Goal: Task Accomplishment & Management: Use online tool/utility

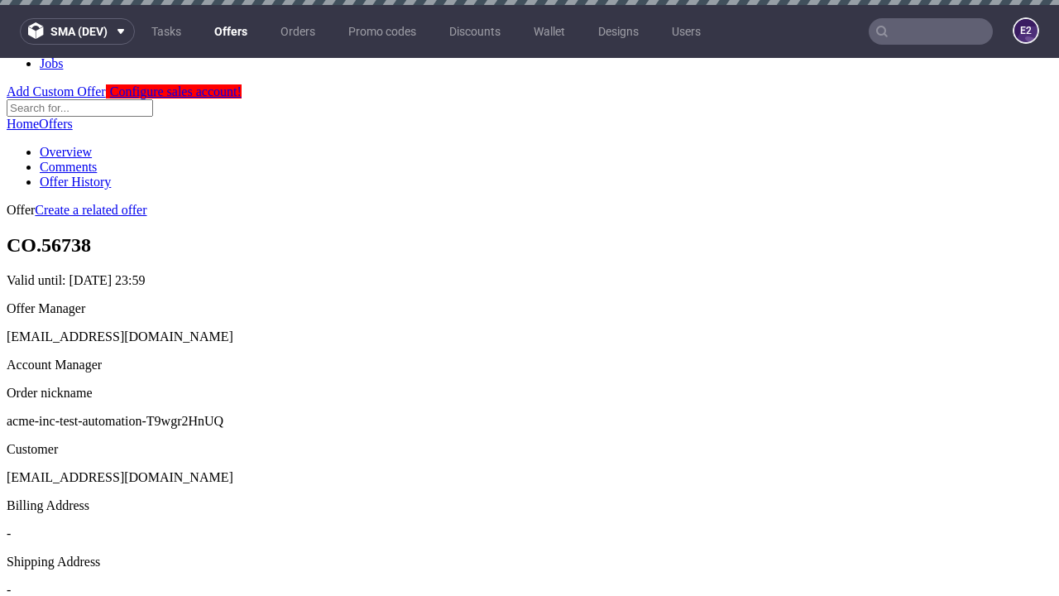
scroll to position [5, 0]
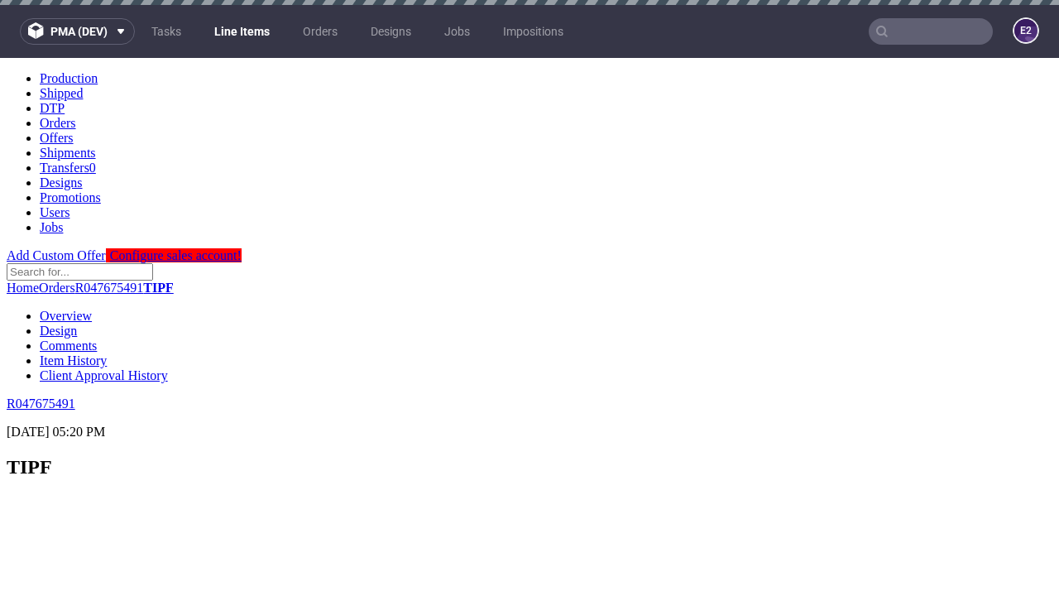
scroll to position [2404, 0]
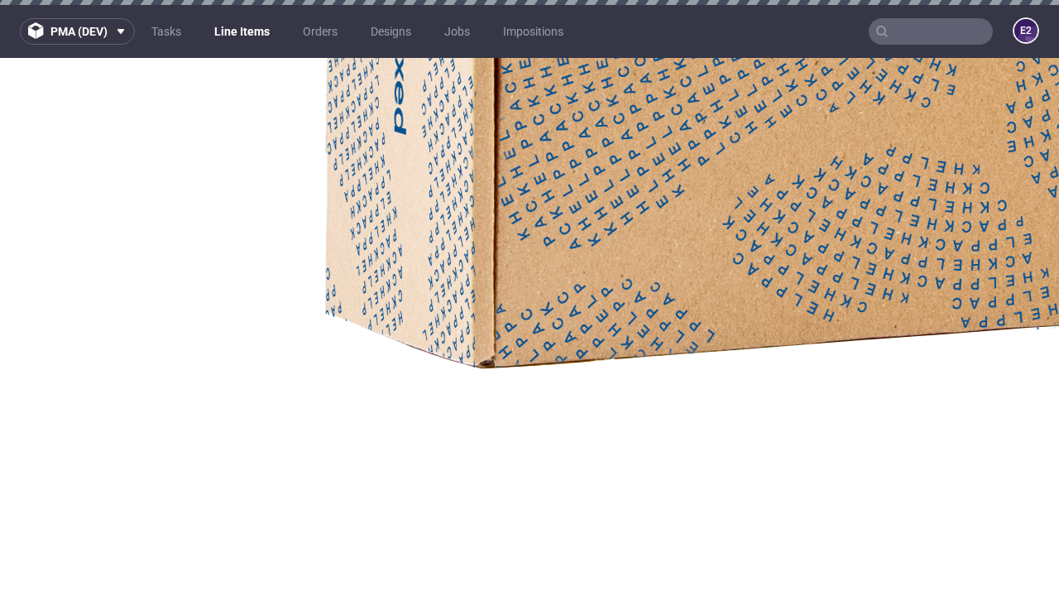
select select "accepted"
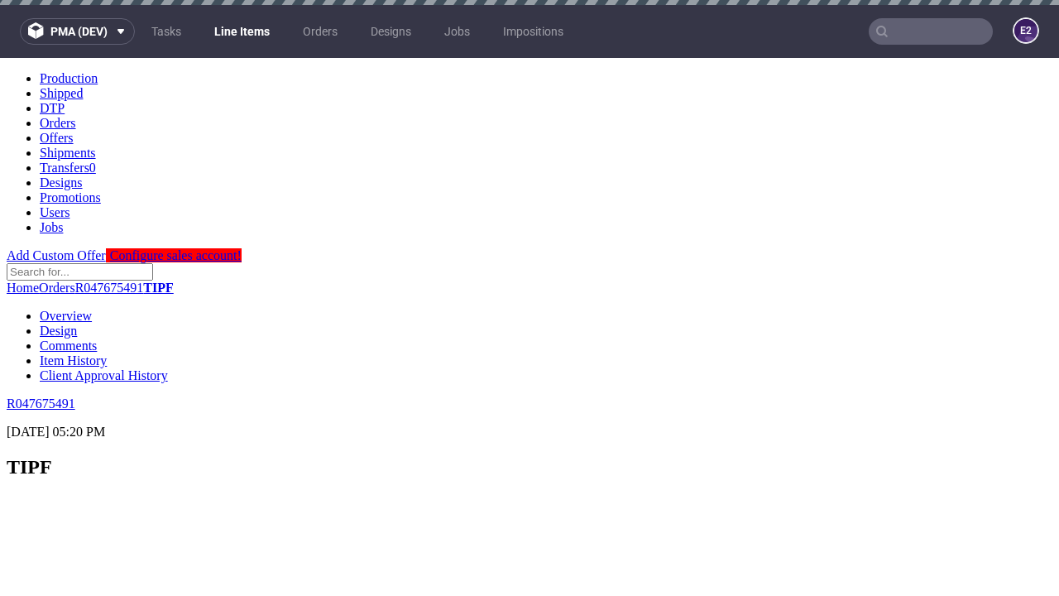
scroll to position [2404, 0]
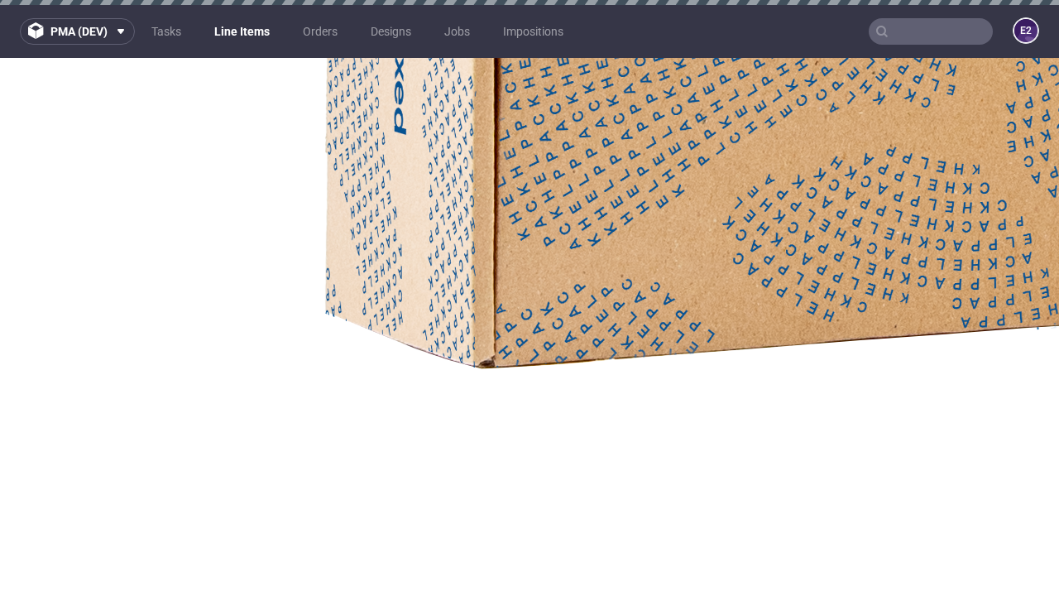
select select "received"
select select "accepted_dtp_issue_reprint"
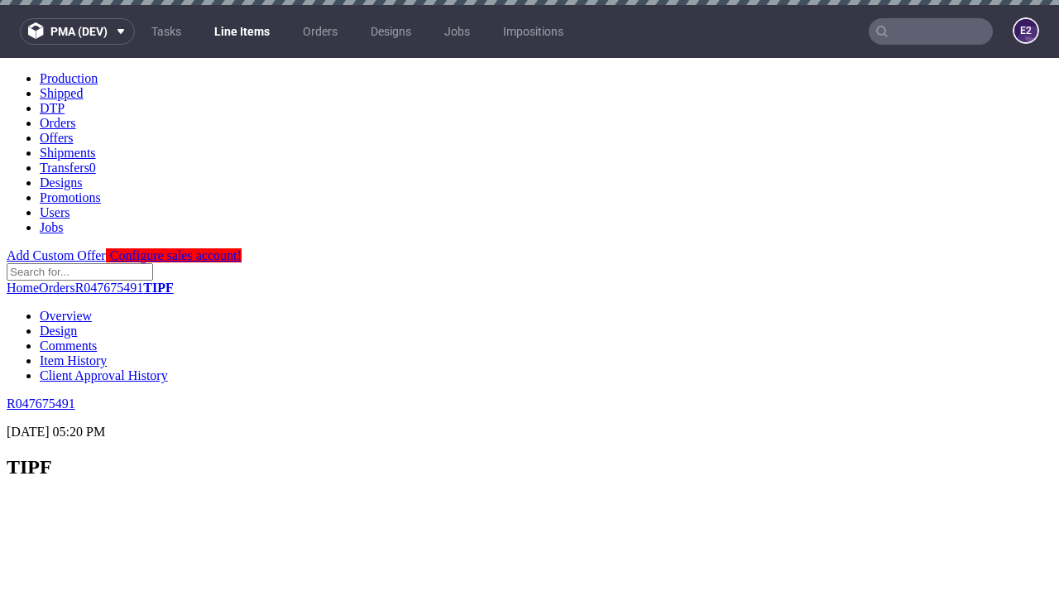
scroll to position [2748, 0]
